Goal: Task Accomplishment & Management: Manage account settings

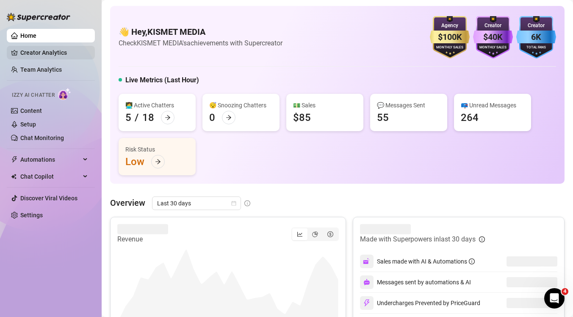
click at [33, 53] on link "Creator Analytics" at bounding box center [54, 53] width 68 height 14
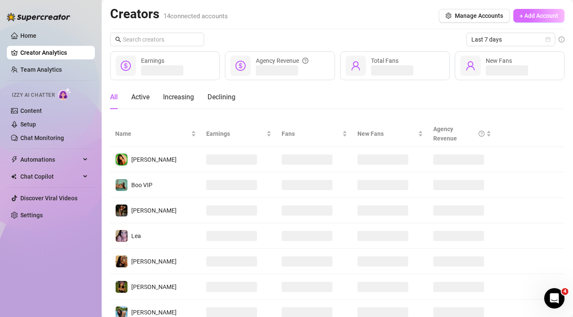
click at [551, 16] on span "+ Add Account" at bounding box center [539, 15] width 39 height 7
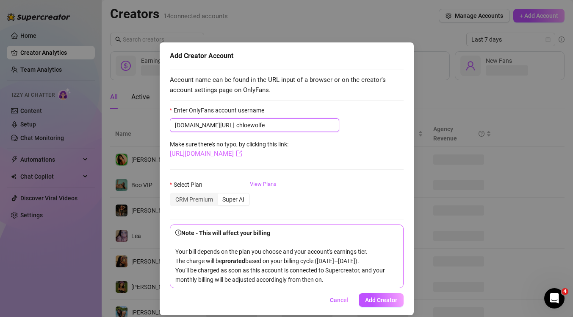
type input "chloewolfe"
click at [242, 153] on link "https://onlyfans.com/chloewolfe" at bounding box center [206, 154] width 72 height 8
click at [204, 198] on div "CRM Premium" at bounding box center [194, 199] width 47 height 12
click at [173, 195] on input "CRM Premium" at bounding box center [173, 195] width 0 height 0
click at [391, 300] on span "Add Creator" at bounding box center [381, 299] width 32 height 7
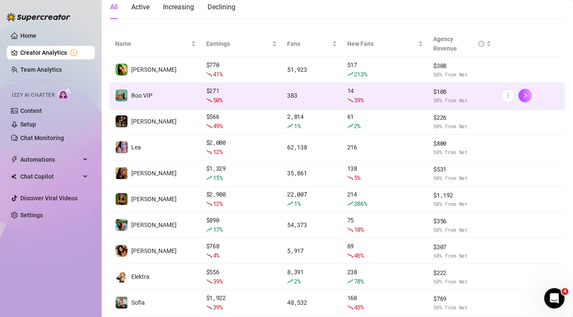
scroll to position [138, 0]
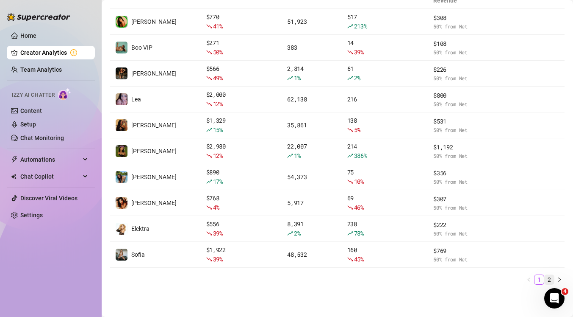
click at [547, 278] on link "2" at bounding box center [549, 279] width 9 height 9
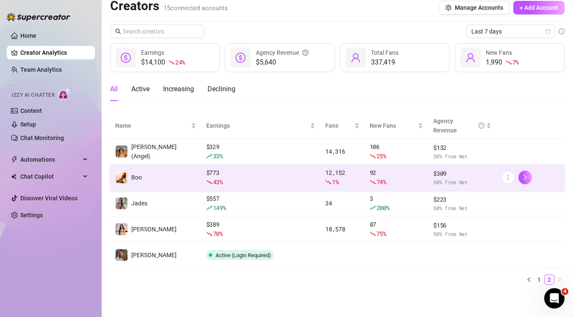
scroll to position [0, 0]
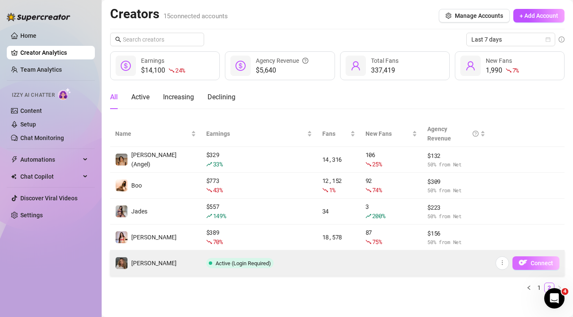
click at [551, 262] on span "Connect" at bounding box center [542, 262] width 22 height 7
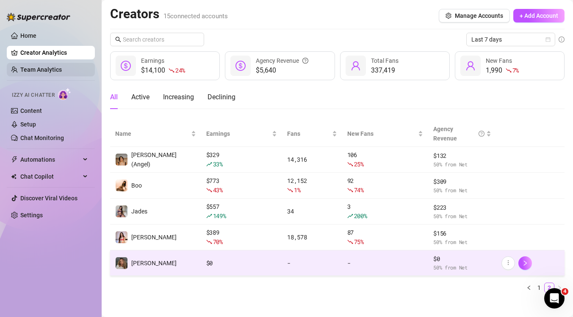
click at [42, 71] on link "Team Analytics" at bounding box center [41, 69] width 42 height 7
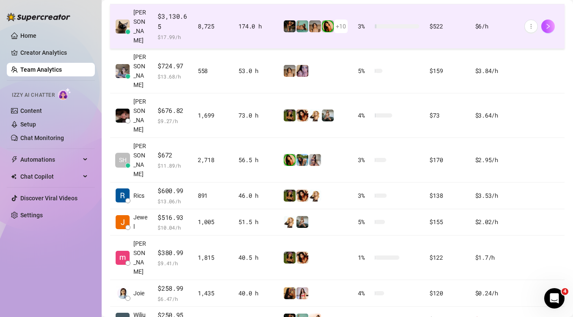
scroll to position [262, 0]
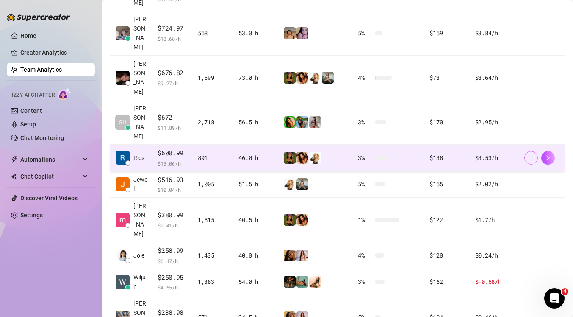
click at [532, 155] on icon "more" at bounding box center [532, 158] width 6 height 6
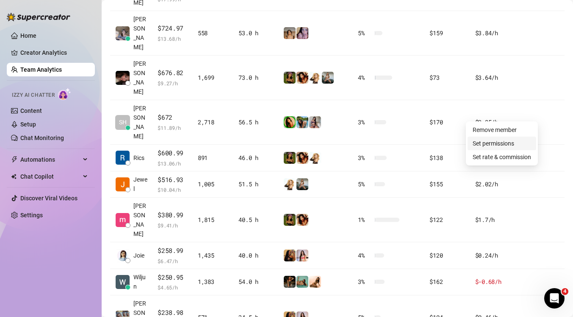
click at [501, 145] on link "Set permissions" at bounding box center [494, 143] width 42 height 7
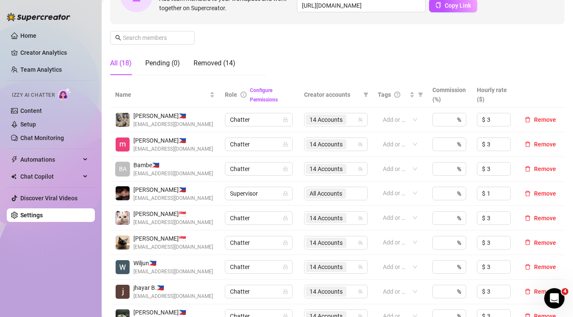
scroll to position [122, 0]
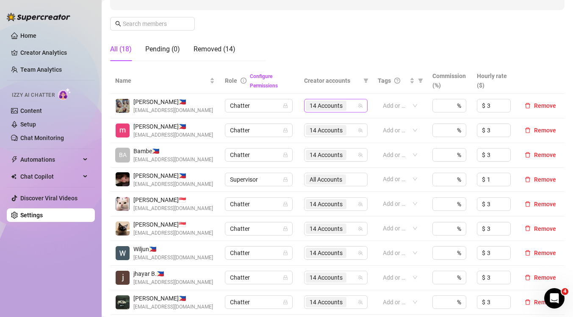
click at [352, 107] on div "14 Accounts" at bounding box center [331, 106] width 51 height 12
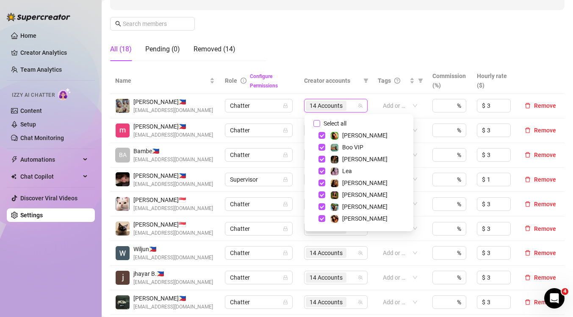
click at [335, 125] on span "Select all" at bounding box center [335, 123] width 30 height 9
click at [320, 125] on input "Select all" at bounding box center [317, 123] width 7 height 7
checkbox input "true"
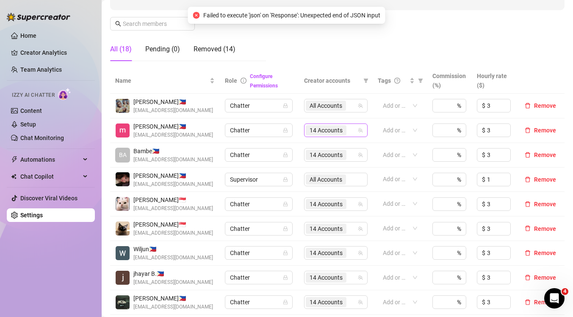
click at [353, 132] on div "14 Accounts" at bounding box center [331, 130] width 51 height 12
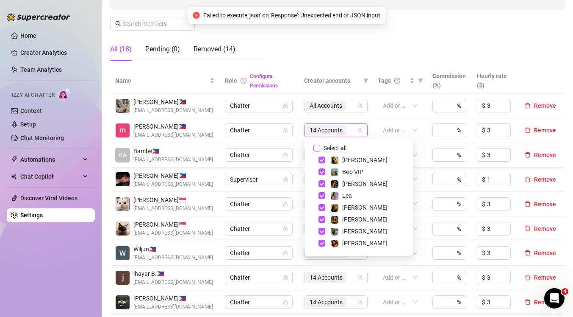
click at [336, 146] on span "Select all" at bounding box center [335, 147] width 30 height 9
click at [320, 146] on input "Select all" at bounding box center [317, 148] width 7 height 7
checkbox input "true"
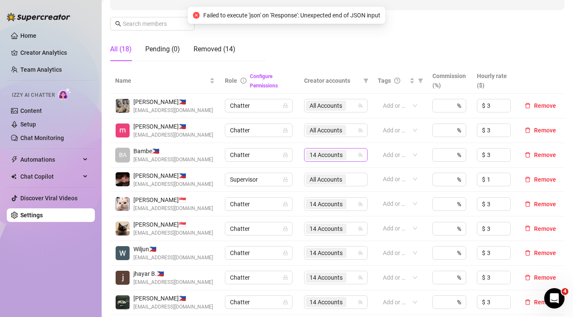
click at [352, 155] on div "14 Accounts" at bounding box center [331, 155] width 51 height 12
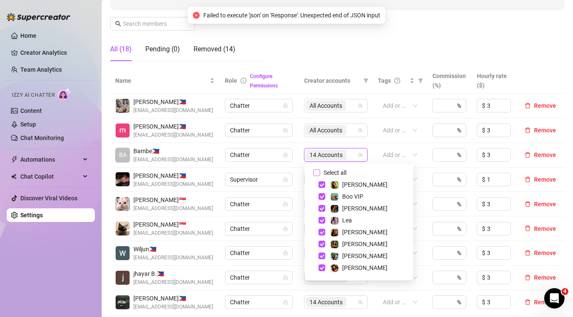
click at [337, 170] on span "Select all" at bounding box center [335, 172] width 30 height 9
click at [320, 170] on input "Select all" at bounding box center [317, 172] width 7 height 7
checkbox input "true"
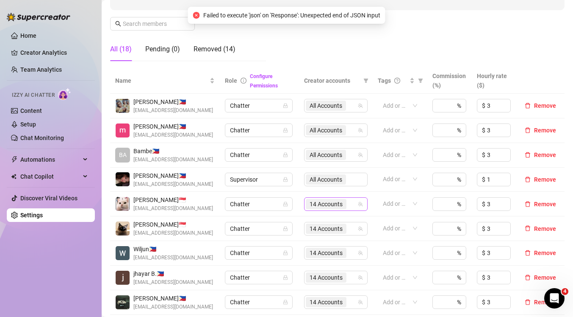
click at [348, 207] on div "14 Accounts" at bounding box center [327, 204] width 42 height 12
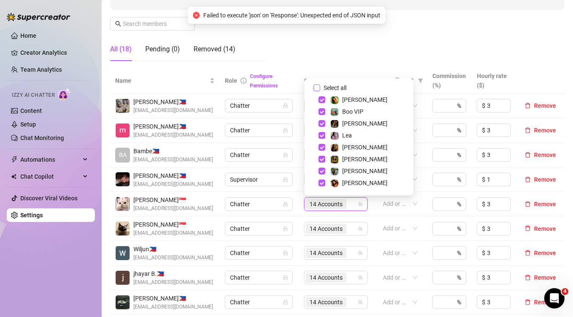
click at [339, 89] on span "Select all" at bounding box center [335, 87] width 30 height 9
click at [320, 89] on input "Select all" at bounding box center [317, 87] width 7 height 7
checkbox input "true"
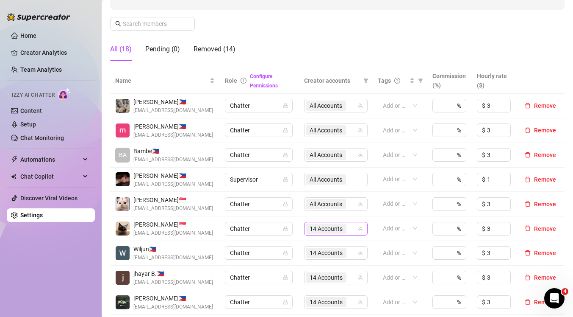
click at [350, 227] on input "search" at bounding box center [349, 228] width 2 height 10
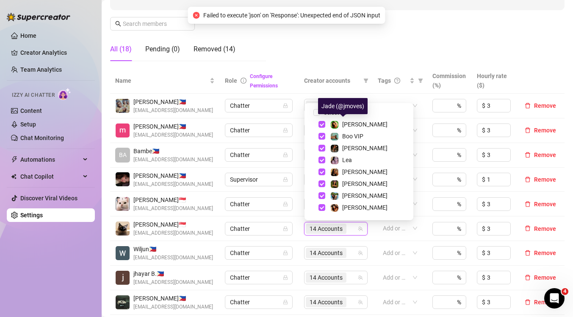
click at [341, 109] on div "Jade (@jmoves)" at bounding box center [343, 106] width 50 height 16
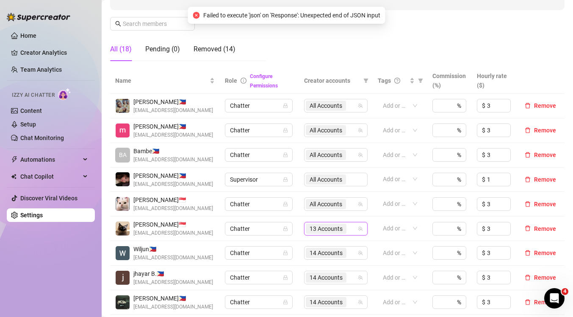
click at [360, 226] on icon "team" at bounding box center [361, 228] width 5 height 5
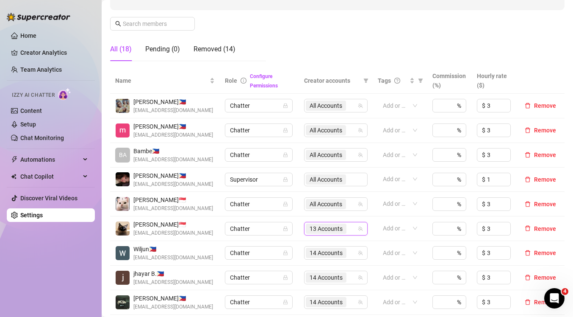
click at [347, 229] on div "13 Accounts" at bounding box center [327, 229] width 42 height 12
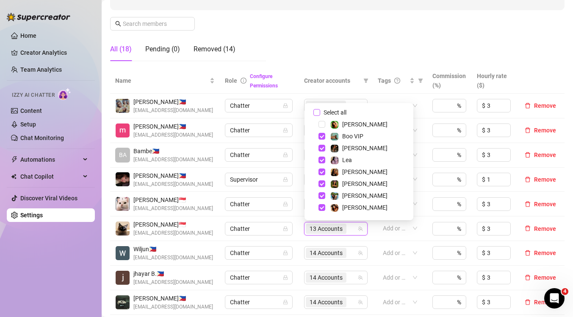
click at [319, 110] on input "Select all" at bounding box center [317, 112] width 7 height 7
checkbox input "true"
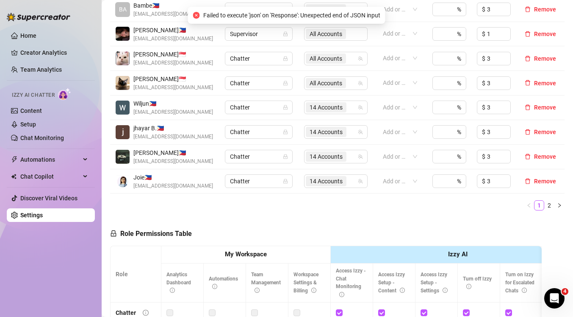
scroll to position [296, 0]
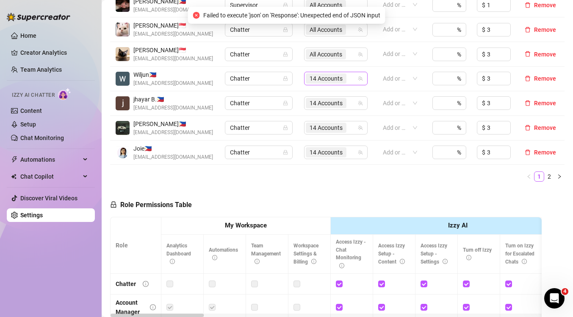
click at [348, 81] on div "14 Accounts" at bounding box center [327, 78] width 42 height 12
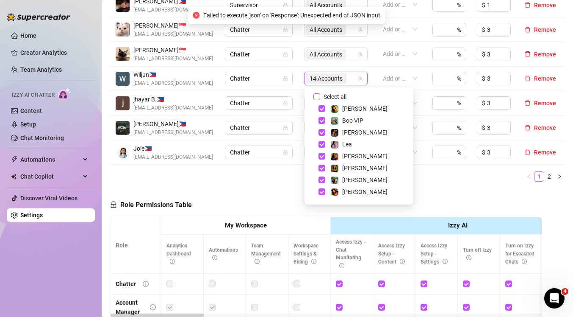
click at [335, 97] on span "Select all" at bounding box center [335, 96] width 30 height 9
click at [320, 97] on input "Select all" at bounding box center [317, 96] width 7 height 7
checkbox input "true"
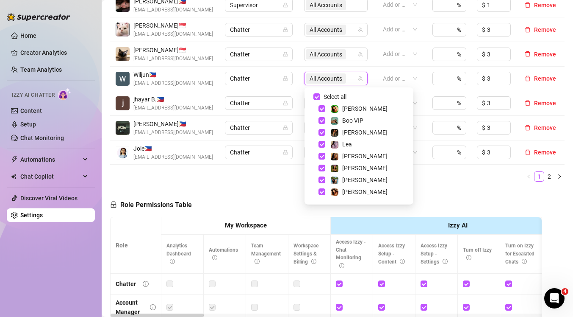
click at [282, 195] on div "Role Permissions Table Role My Workspace Izzy AI OnlyFans Side Menu OnlyFans Ch…" at bounding box center [326, 310] width 432 height 244
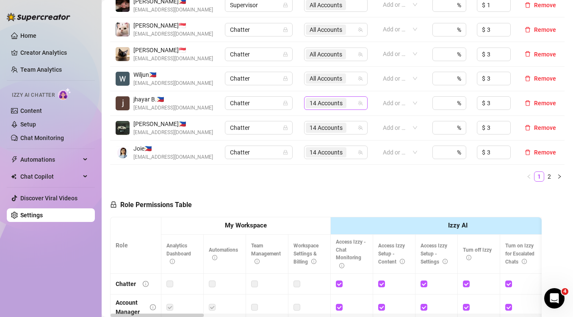
click at [338, 102] on span "14 Accounts" at bounding box center [326, 102] width 33 height 9
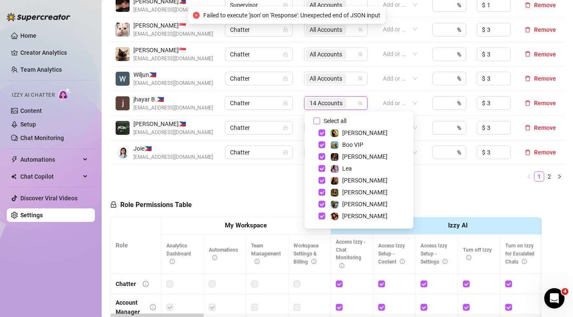
click at [314, 121] on input "Select all" at bounding box center [317, 120] width 7 height 7
checkbox input "true"
click at [273, 209] on div "Role Permissions Table Role My Workspace Izzy AI OnlyFans Side Menu OnlyFans Ch…" at bounding box center [326, 310] width 432 height 244
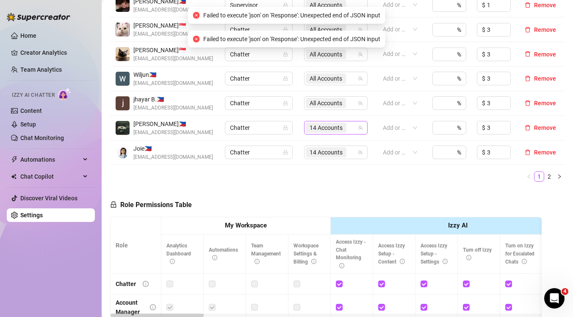
click at [319, 128] on span "14 Accounts" at bounding box center [326, 127] width 33 height 9
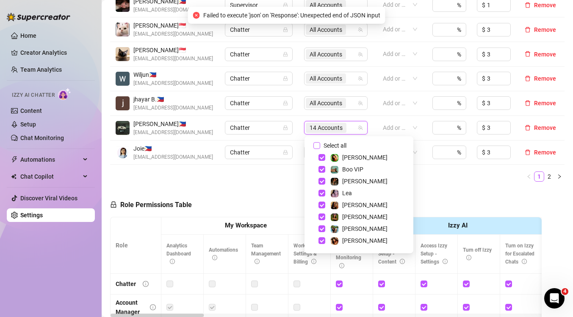
click at [315, 145] on input "Select all" at bounding box center [317, 145] width 7 height 7
checkbox input "true"
click at [278, 186] on div "Name Role Configure Permissions Creator accounts Tags Commission (%) Hourly rat…" at bounding box center [337, 41] width 455 height 295
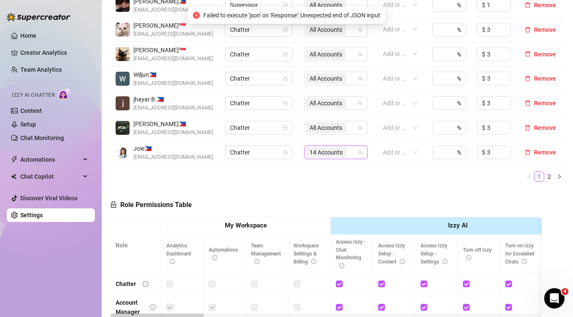
click at [320, 149] on span "14 Accounts" at bounding box center [326, 152] width 33 height 9
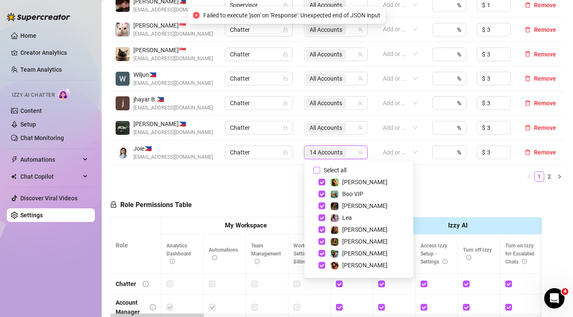
click at [314, 170] on input "Select all" at bounding box center [317, 170] width 7 height 7
checkbox input "true"
click at [289, 193] on div "Role Permissions Table Role My Workspace Izzy AI OnlyFans Side Menu OnlyFans Ch…" at bounding box center [326, 310] width 432 height 244
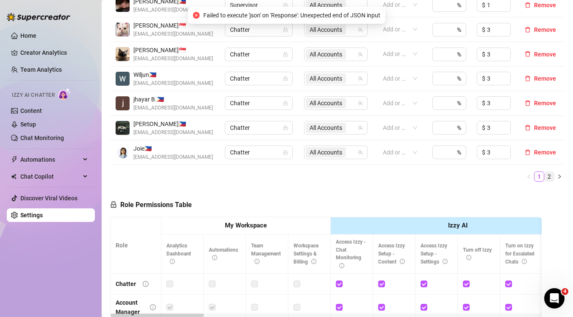
click at [548, 175] on link "2" at bounding box center [549, 176] width 9 height 9
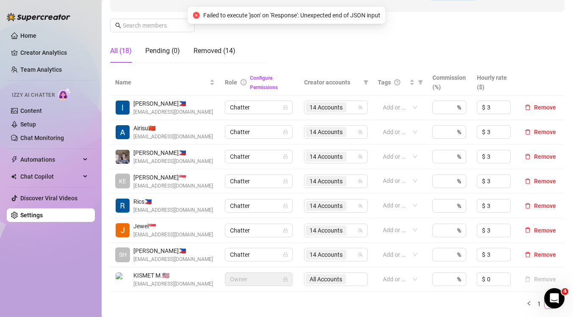
scroll to position [120, 0]
click at [323, 106] on span "14 Accounts" at bounding box center [326, 107] width 33 height 9
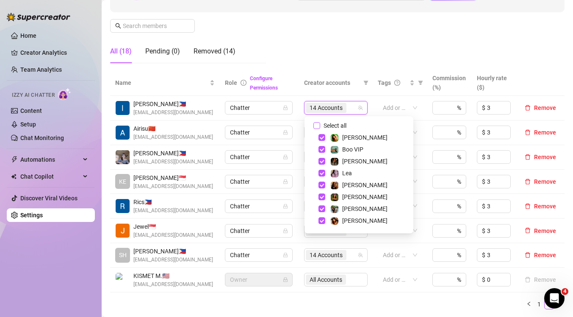
click at [316, 125] on input "Select all" at bounding box center [317, 125] width 7 height 7
checkbox input "true"
click at [318, 256] on span "14 Accounts" at bounding box center [326, 254] width 33 height 9
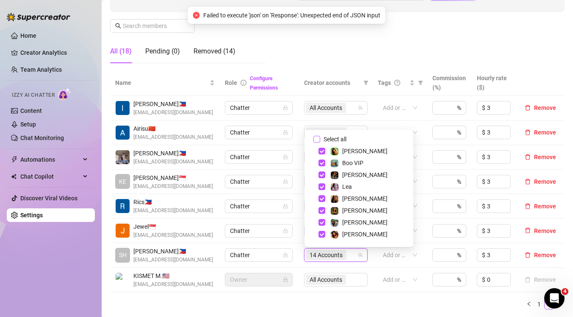
click at [317, 136] on input "Select all" at bounding box center [317, 139] width 7 height 7
checkbox input "true"
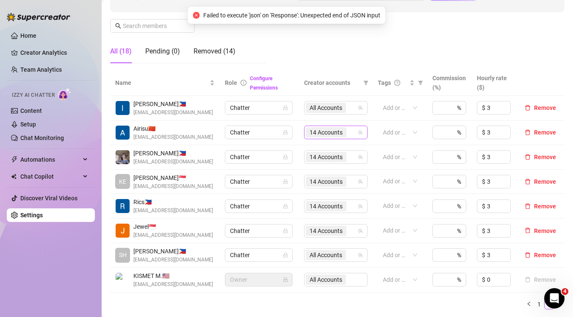
click at [328, 132] on span "14 Accounts" at bounding box center [326, 132] width 33 height 9
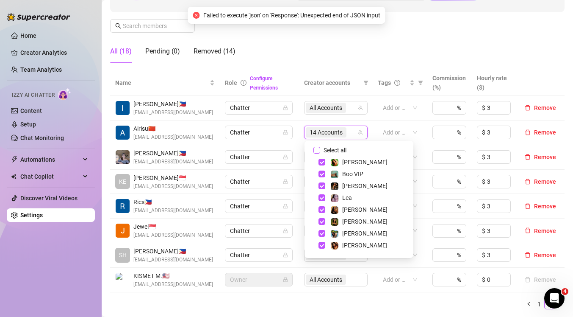
click at [314, 151] on input "Select all" at bounding box center [317, 150] width 7 height 7
checkbox input "true"
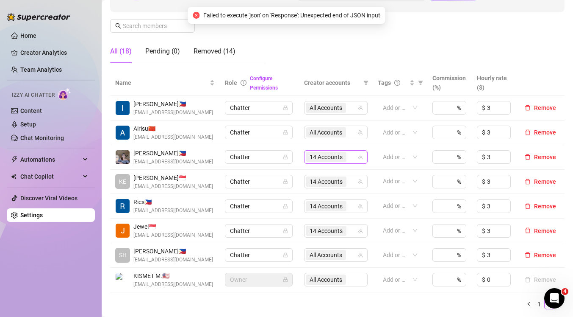
click at [327, 156] on span "14 Accounts" at bounding box center [326, 156] width 33 height 9
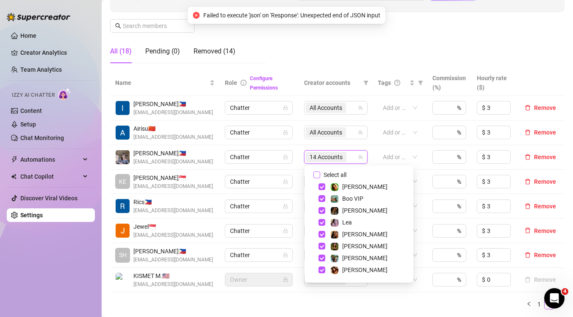
click at [314, 173] on input "Select all" at bounding box center [317, 174] width 7 height 7
checkbox input "true"
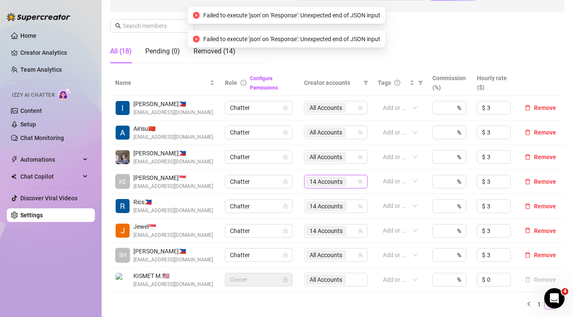
click at [321, 179] on span "14 Accounts" at bounding box center [326, 181] width 33 height 9
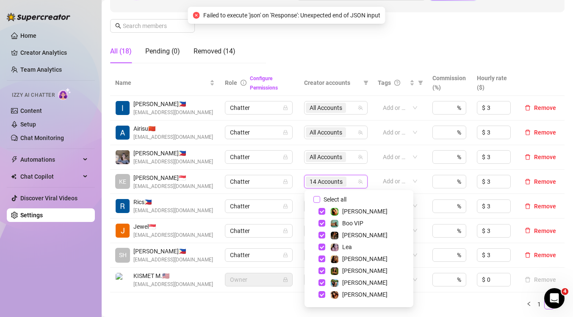
click at [314, 199] on input "Select all" at bounding box center [317, 199] width 7 height 7
checkbox input "true"
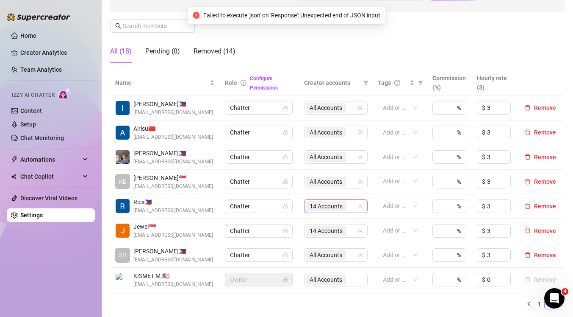
click at [332, 203] on span "14 Accounts" at bounding box center [326, 205] width 33 height 9
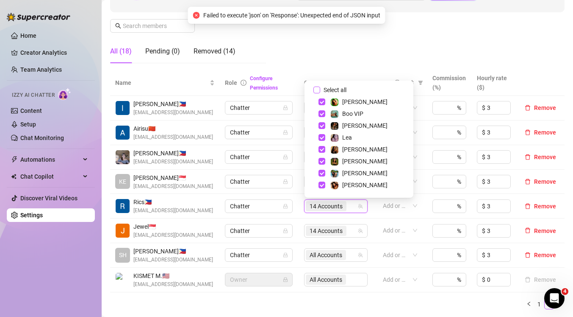
click at [318, 90] on input "Select all" at bounding box center [317, 89] width 7 height 7
checkbox input "true"
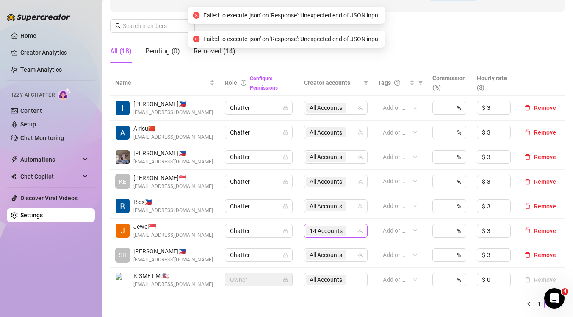
click at [329, 229] on span "14 Accounts" at bounding box center [326, 230] width 33 height 9
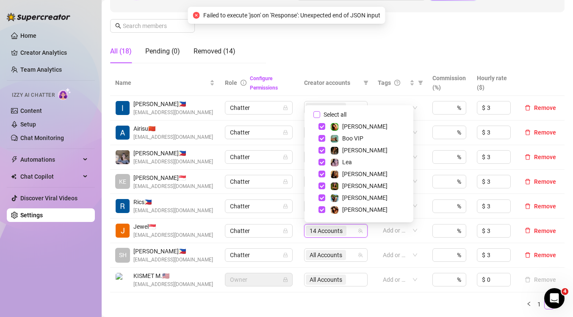
click at [316, 114] on input "Select all" at bounding box center [317, 114] width 7 height 7
checkbox input "true"
